Goal: Transaction & Acquisition: Download file/media

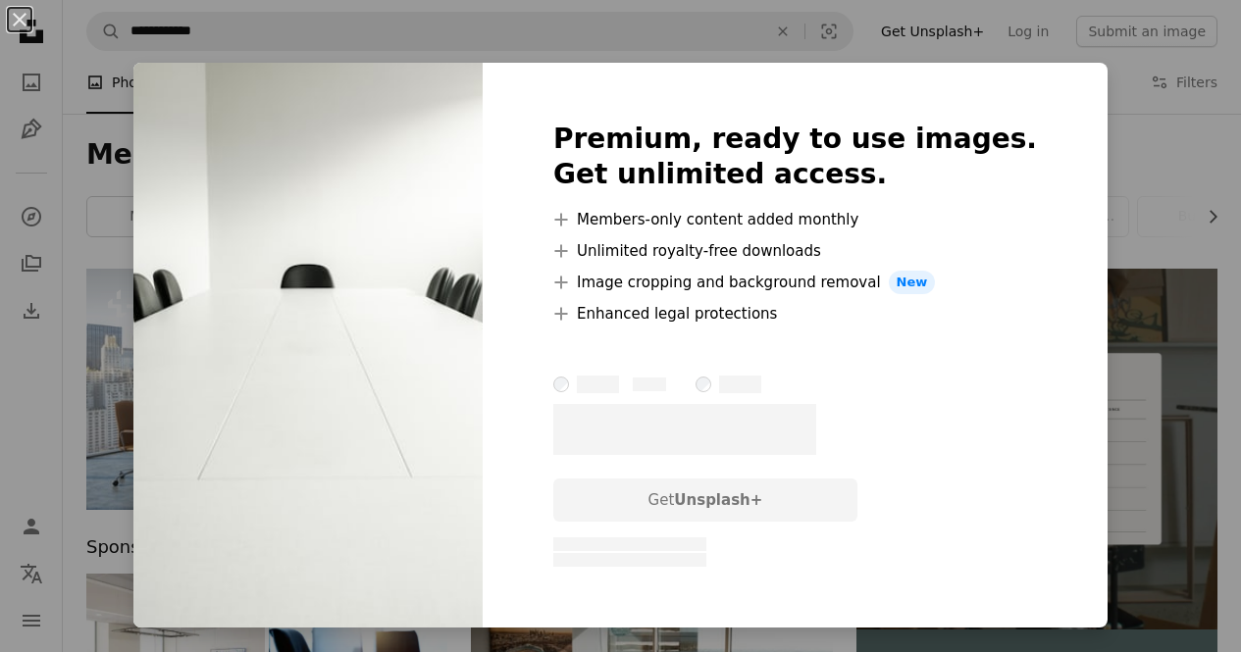
scroll to position [2158, 0]
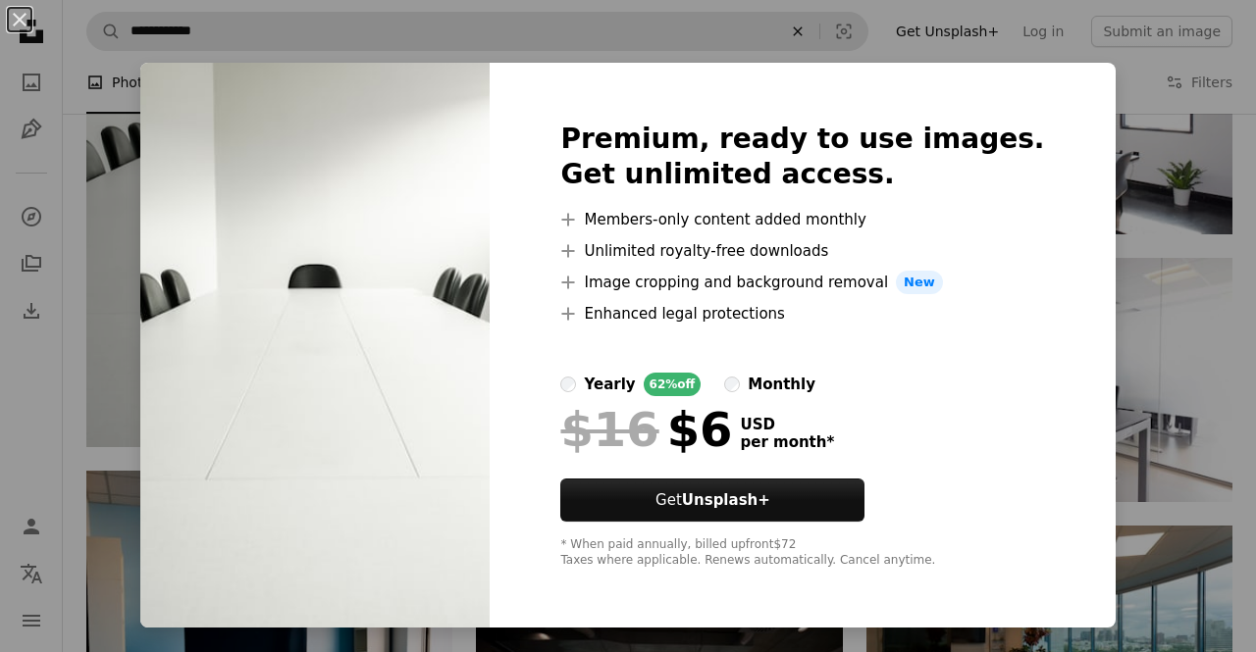
click at [816, 43] on div "An X shape Premium, ready to use images. Get unlimited access. A plus sign Memb…" at bounding box center [628, 326] width 1256 height 652
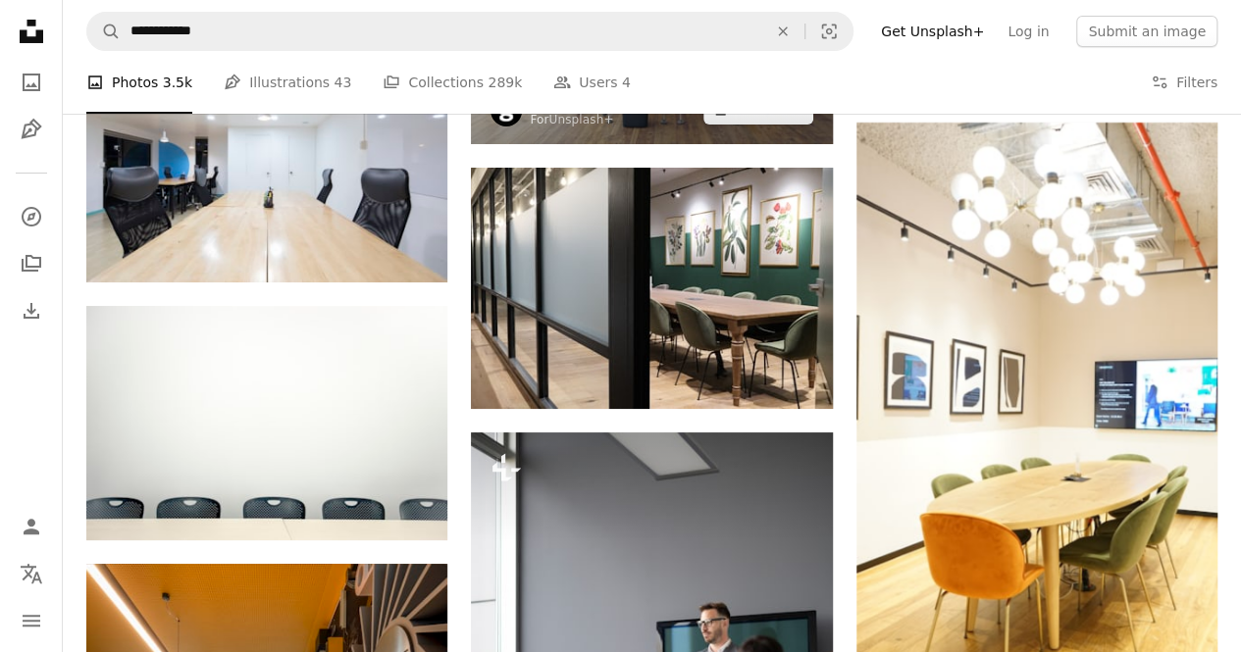
scroll to position [3728, 0]
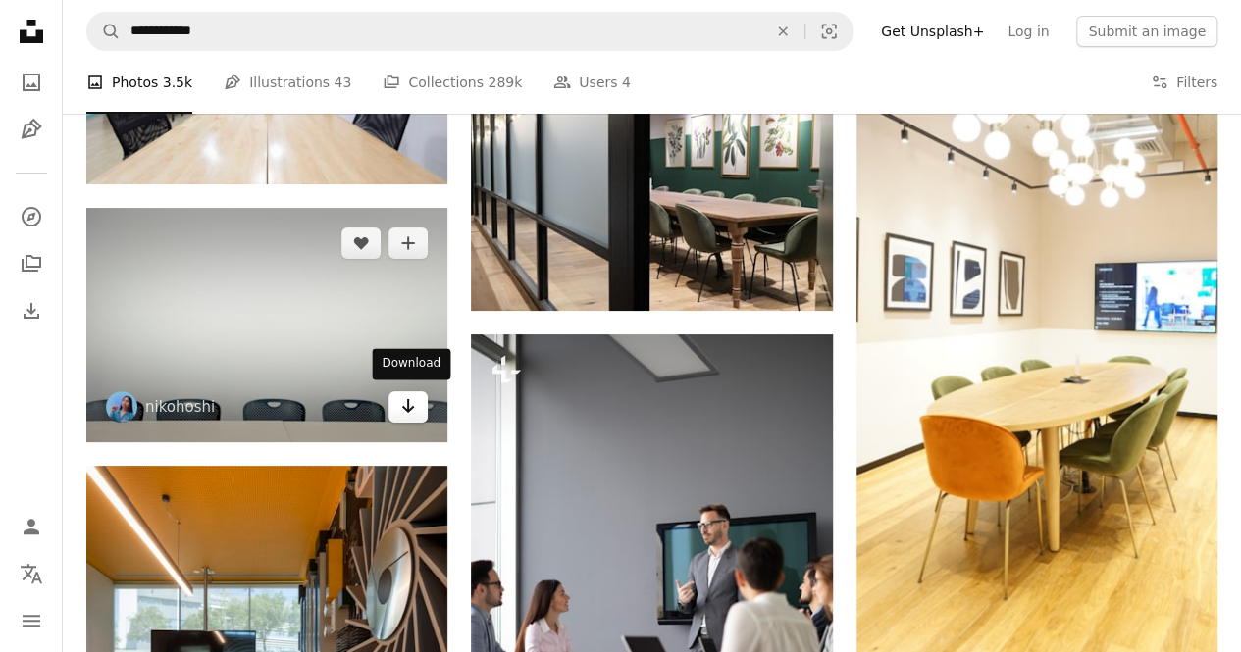
click at [409, 410] on icon "Arrow pointing down" at bounding box center [408, 406] width 16 height 24
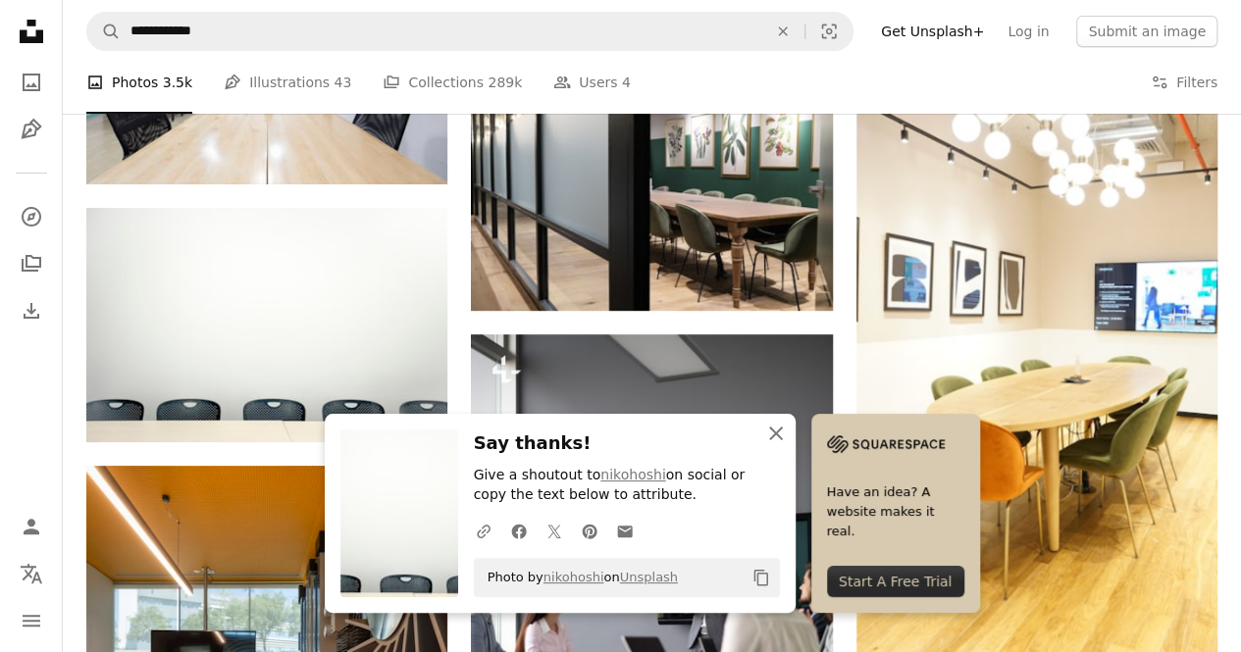
click at [771, 428] on icon "An X shape" at bounding box center [776, 434] width 24 height 24
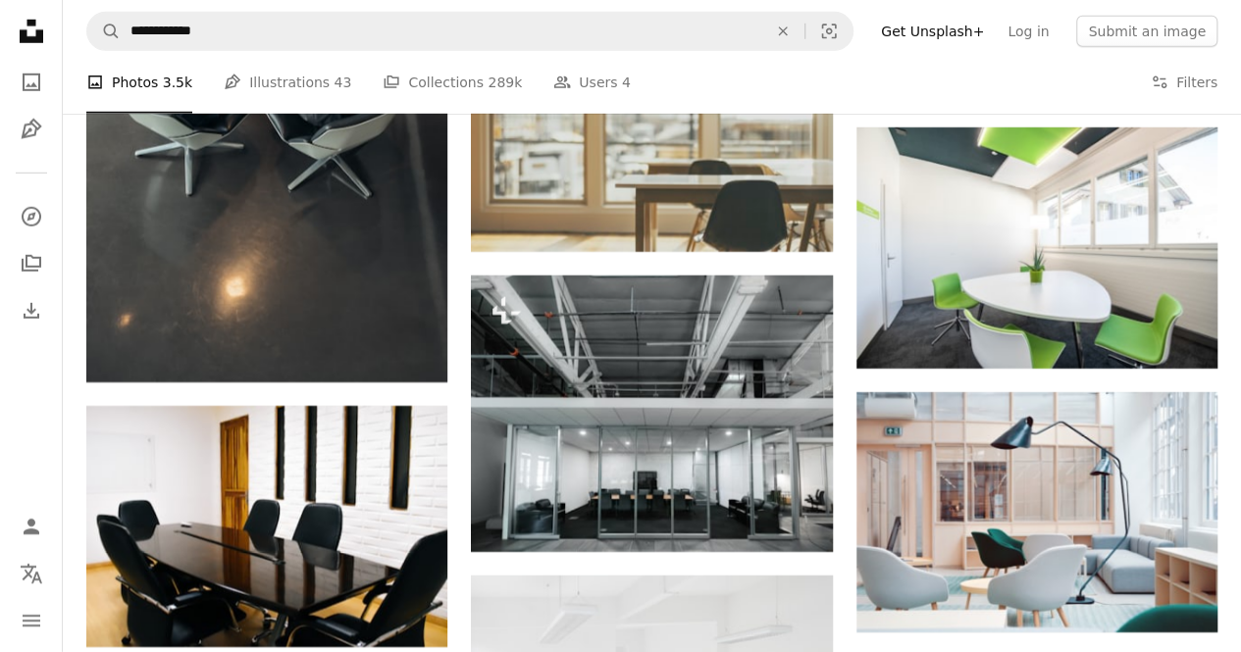
scroll to position [17658, 0]
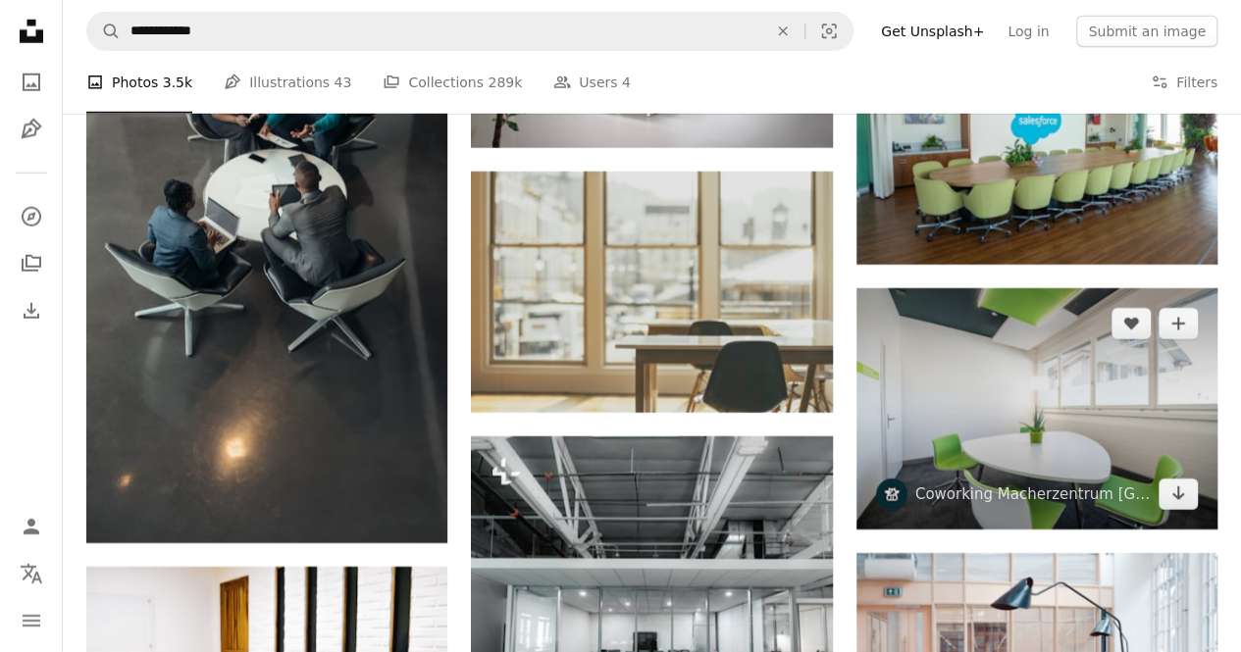
click at [1122, 383] on img at bounding box center [1036, 408] width 361 height 241
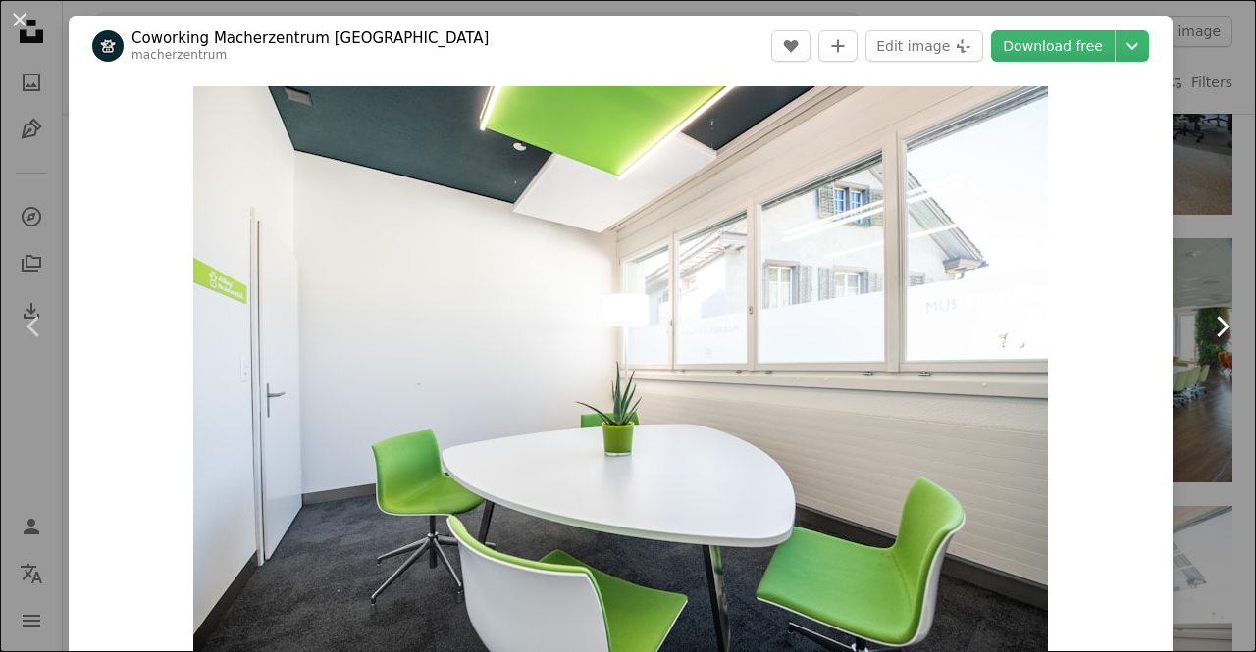
click at [1207, 395] on link "Chevron right" at bounding box center [1221, 326] width 69 height 188
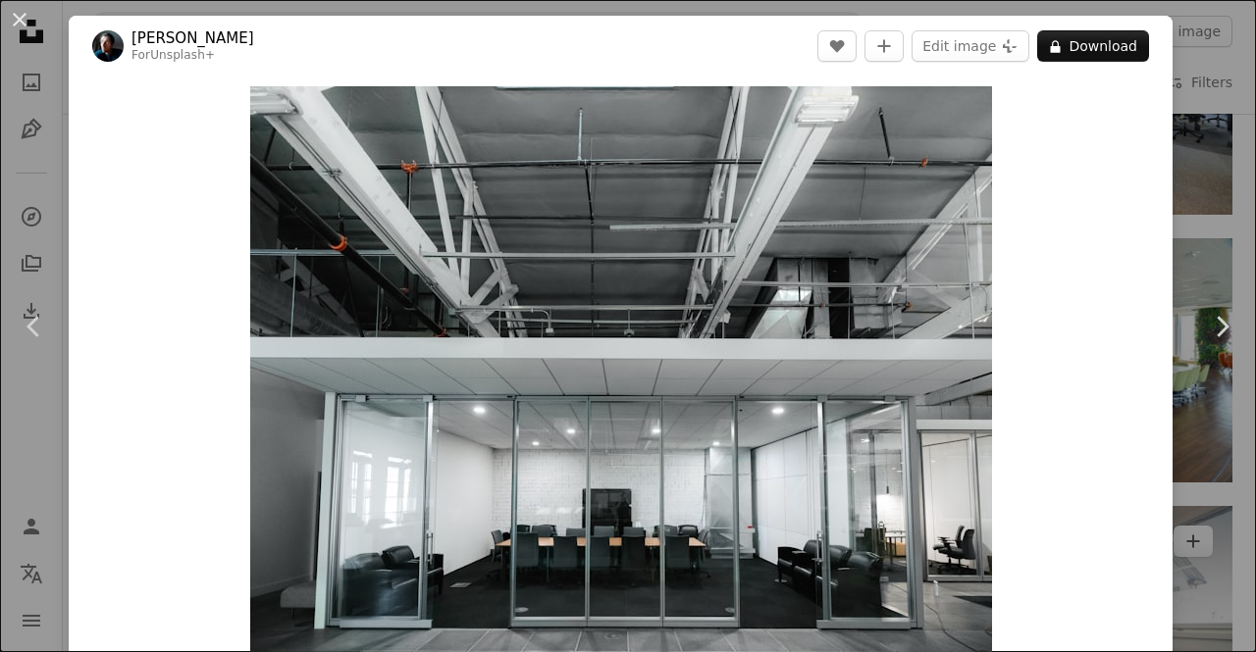
click at [23, 13] on button "An X shape" at bounding box center [20, 20] width 24 height 24
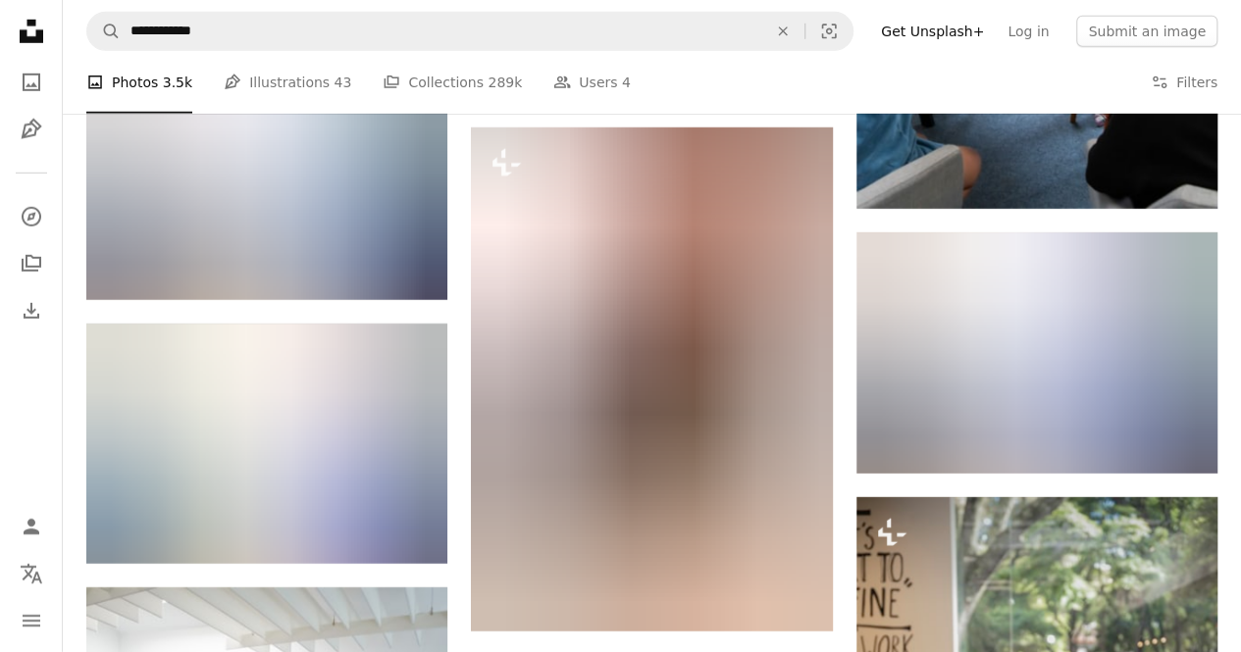
scroll to position [29599, 0]
